Goal: Check status: Check status

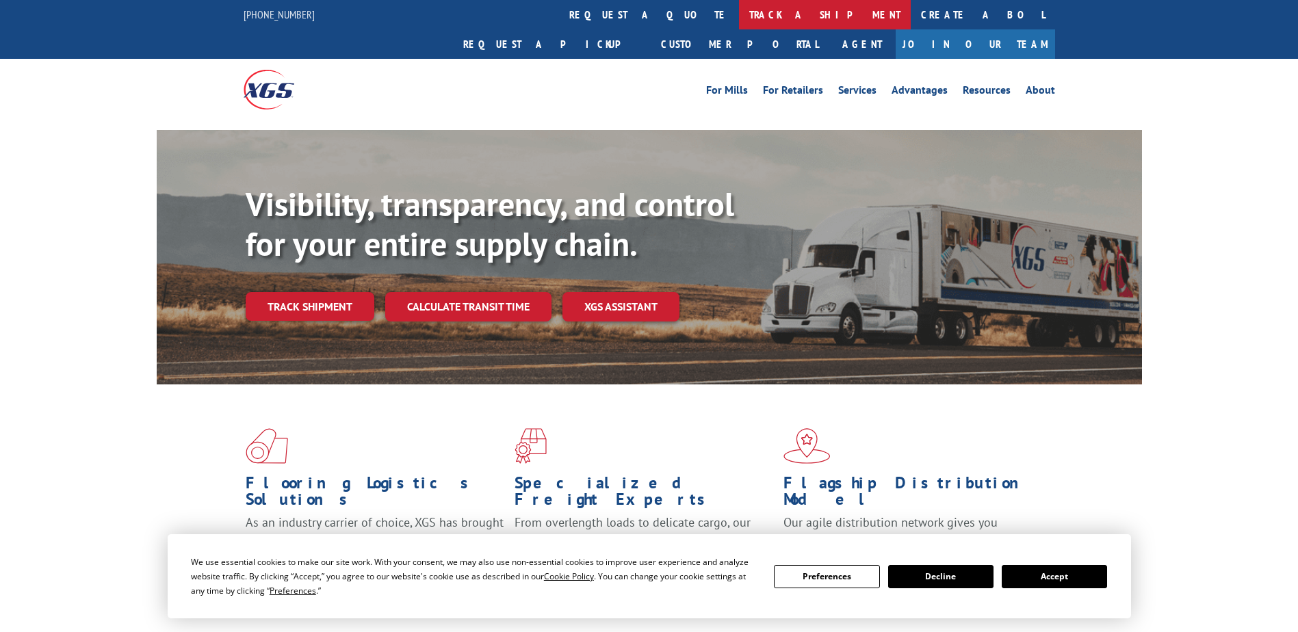
click at [739, 13] on link "track a shipment" at bounding box center [825, 14] width 172 height 29
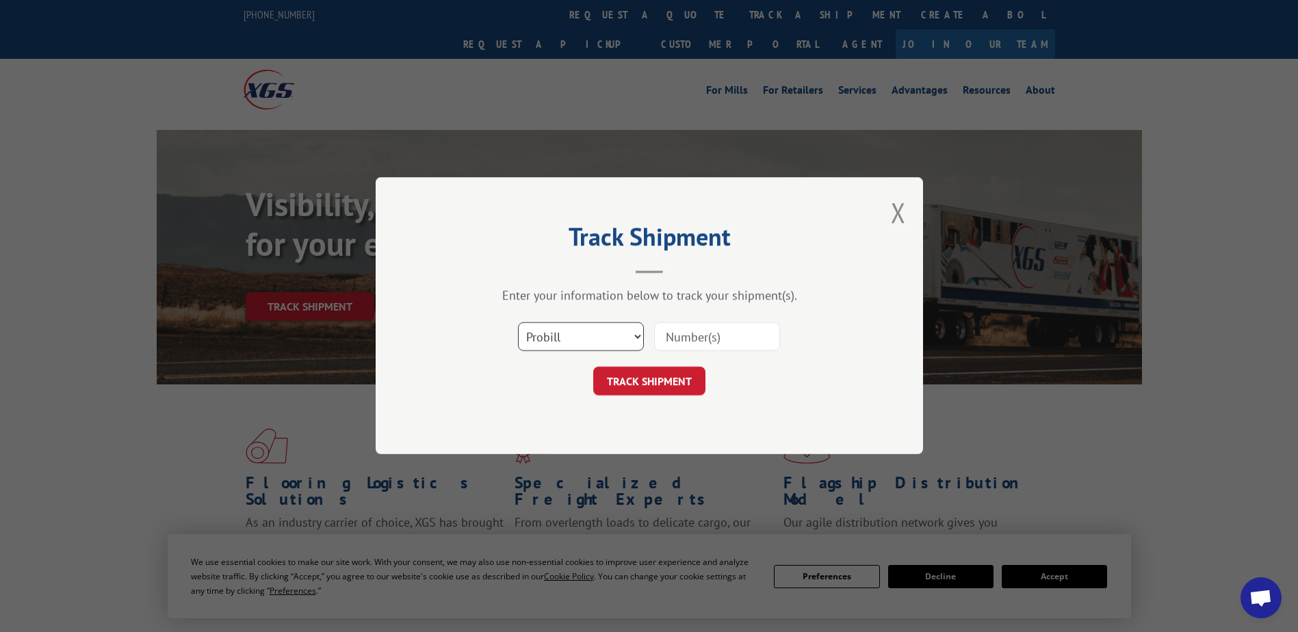
click at [579, 332] on select "Select category... Probill BOL PO" at bounding box center [581, 337] width 126 height 29
select select "bol"
click at [518, 323] on select "Select category... Probill BOL PO" at bounding box center [581, 337] width 126 height 29
click at [679, 341] on input at bounding box center [717, 337] width 126 height 29
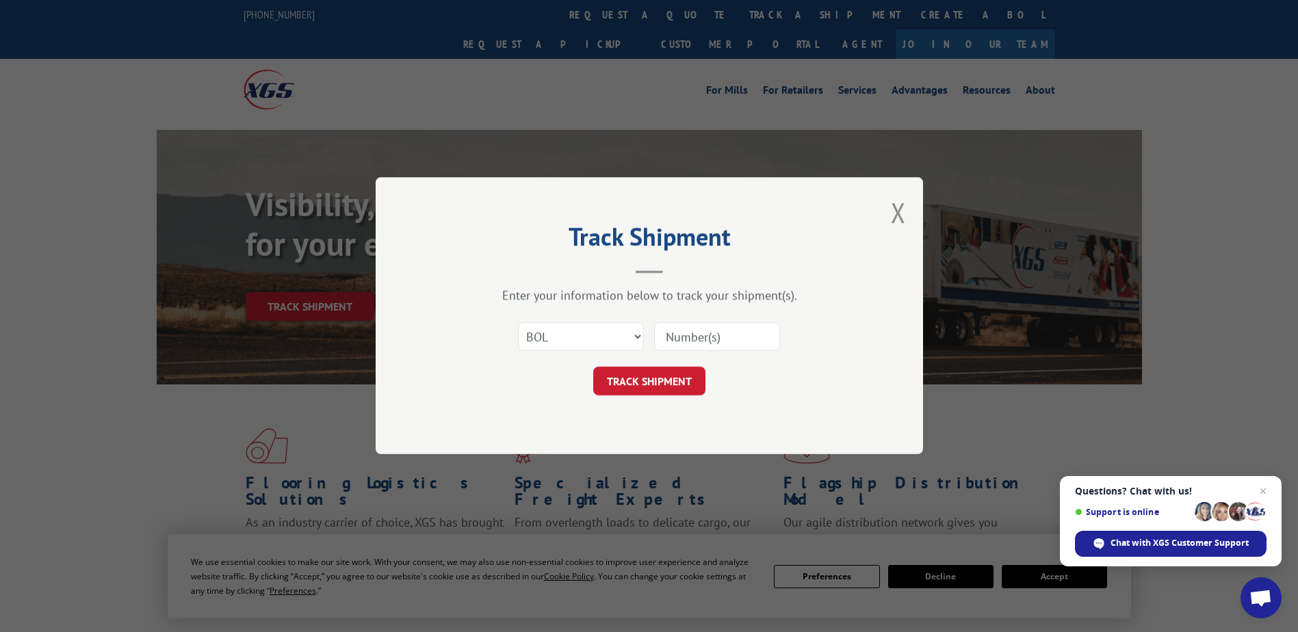
paste input "2874584"
type input "2874584"
click at [656, 376] on button "TRACK SHIPMENT" at bounding box center [649, 381] width 112 height 29
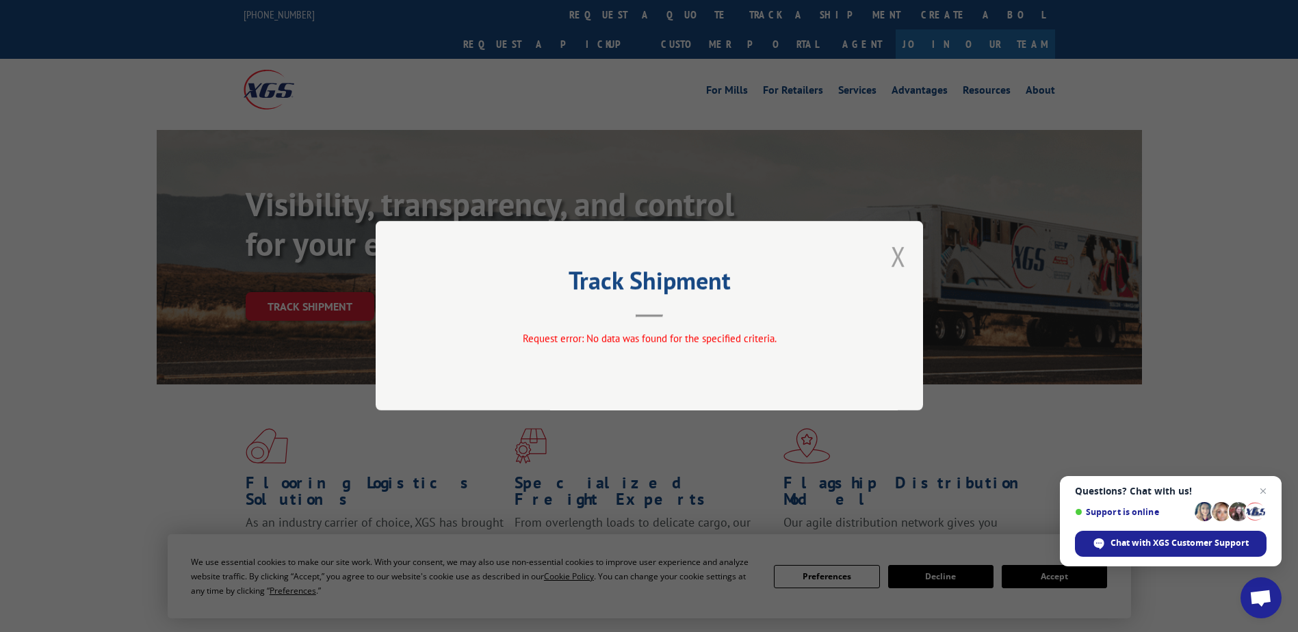
click at [901, 256] on button "Close modal" at bounding box center [898, 256] width 15 height 36
